Goal: Task Accomplishment & Management: Manage account settings

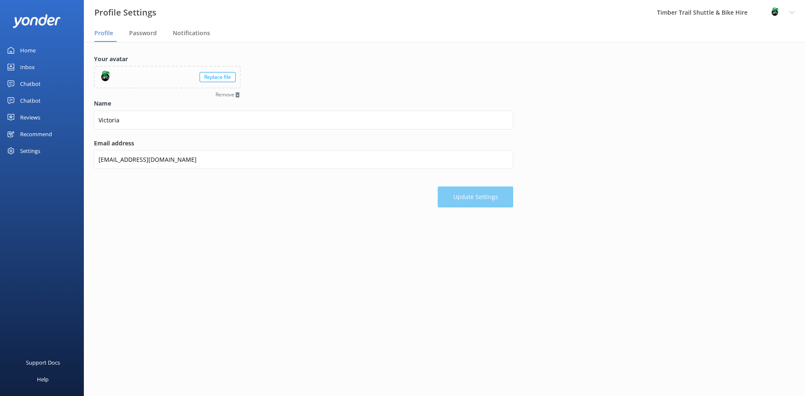
click at [774, 13] on img at bounding box center [774, 12] width 13 height 13
click at [748, 58] on link "Logout" at bounding box center [763, 56] width 84 height 21
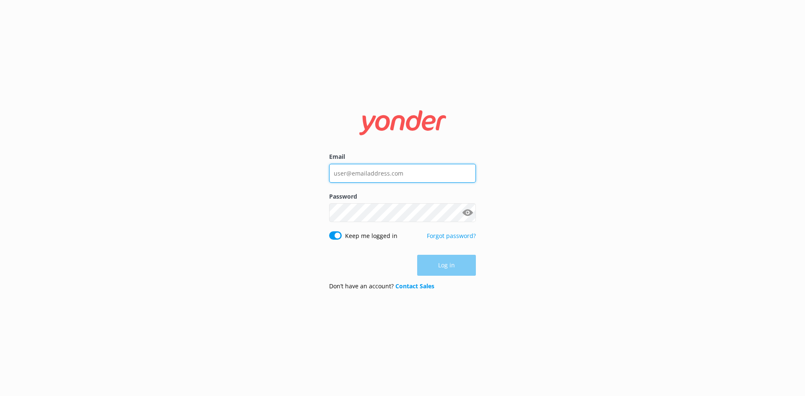
click at [364, 181] on input "Email" at bounding box center [402, 173] width 147 height 19
type input "[EMAIL_ADDRESS][DOMAIN_NAME]"
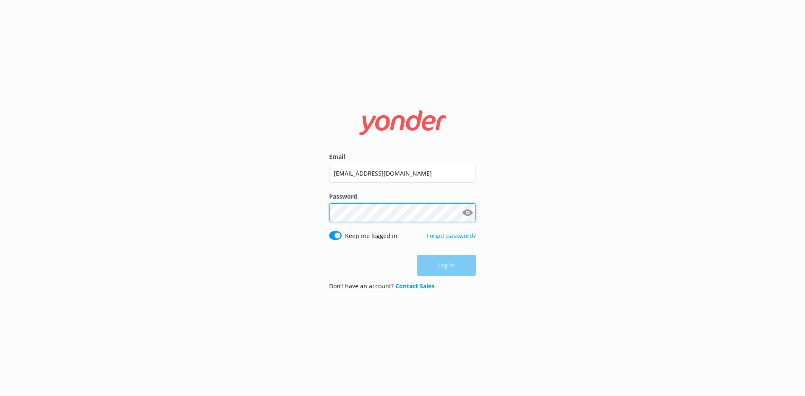
click at [355, 219] on div "Password Show password" at bounding box center [402, 211] width 147 height 39
click at [462, 256] on button "Log in" at bounding box center [446, 265] width 59 height 21
